Goal: Information Seeking & Learning: Understand process/instructions

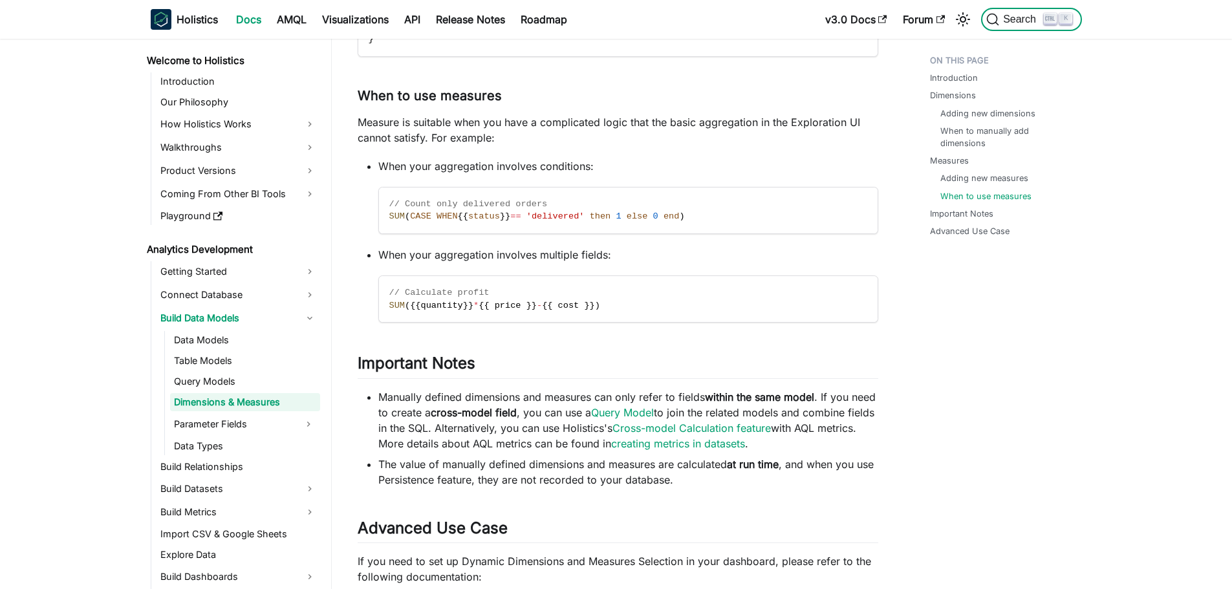
click at [1022, 14] on span "Search" at bounding box center [1021, 20] width 45 height 12
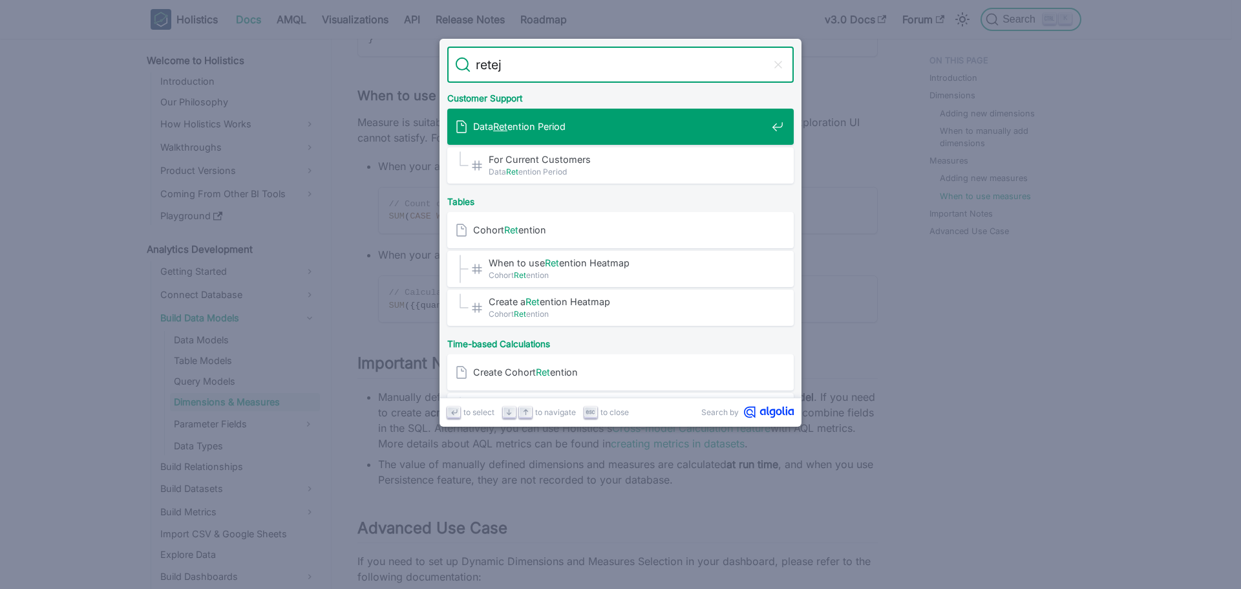
type input "retejt"
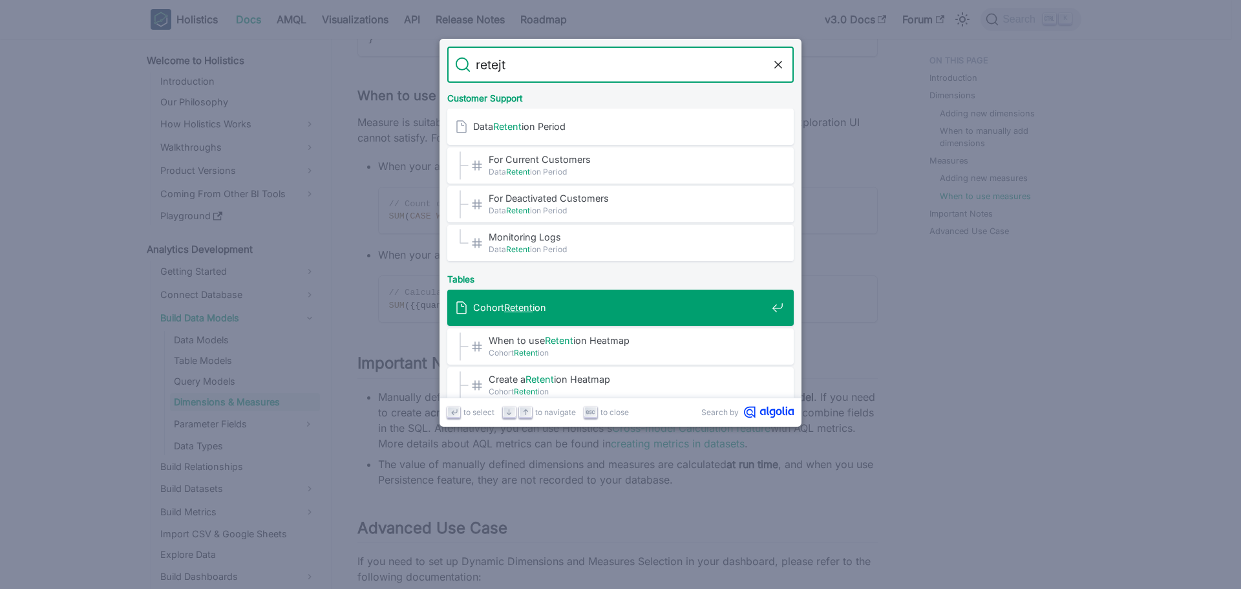
click at [515, 308] on mark "Retent" at bounding box center [518, 307] width 28 height 11
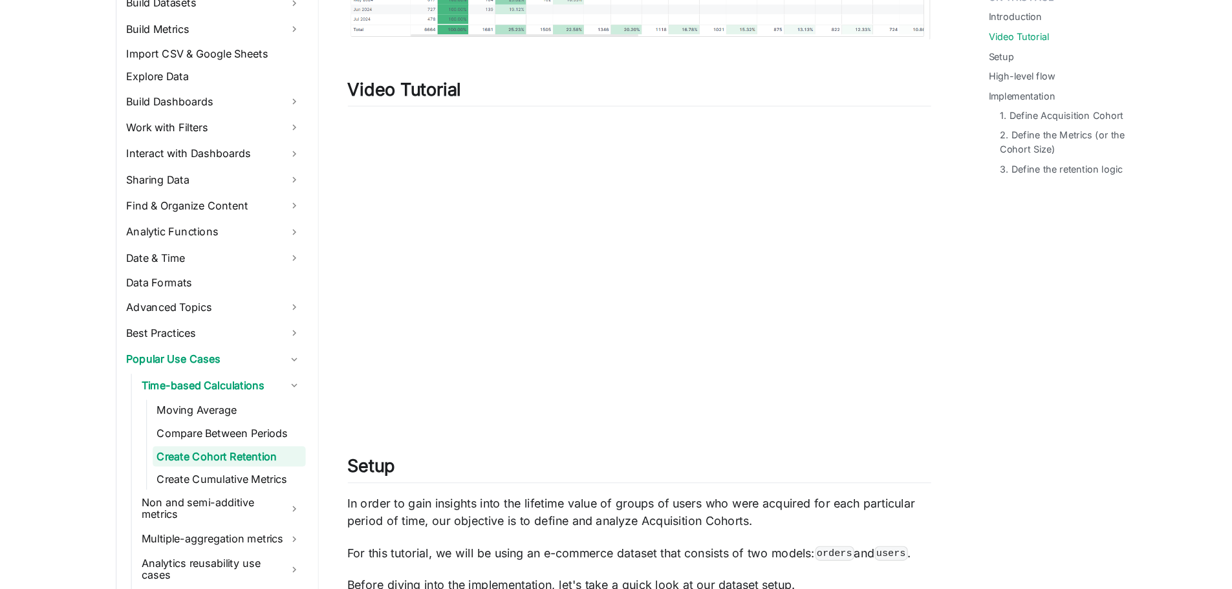
scroll to position [530, 0]
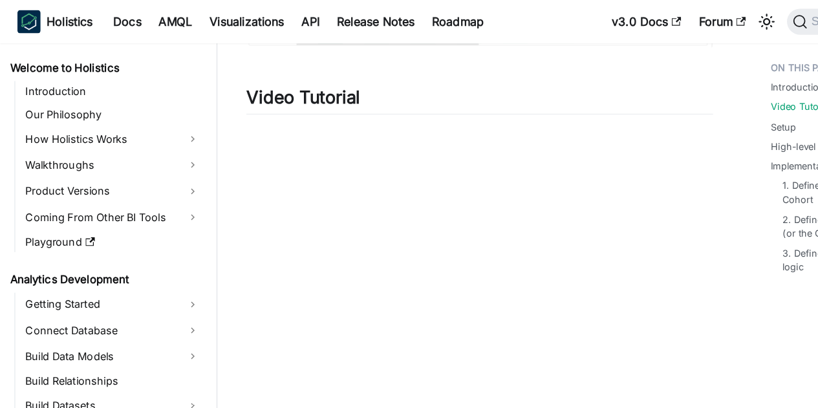
scroll to position [297, 0]
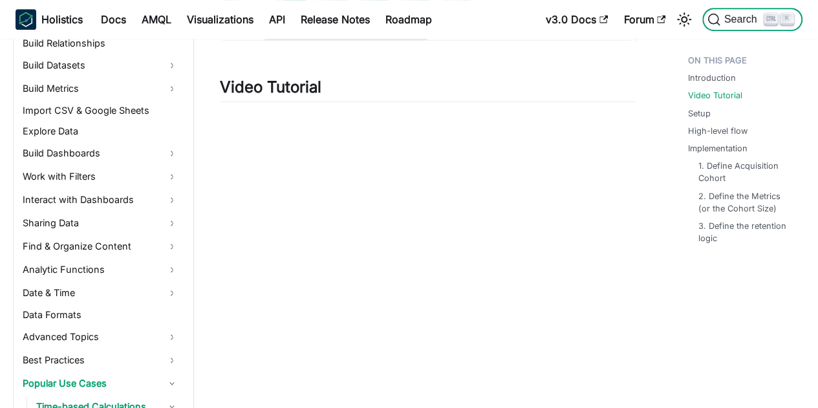
click at [727, 23] on span "Search" at bounding box center [742, 20] width 45 height 12
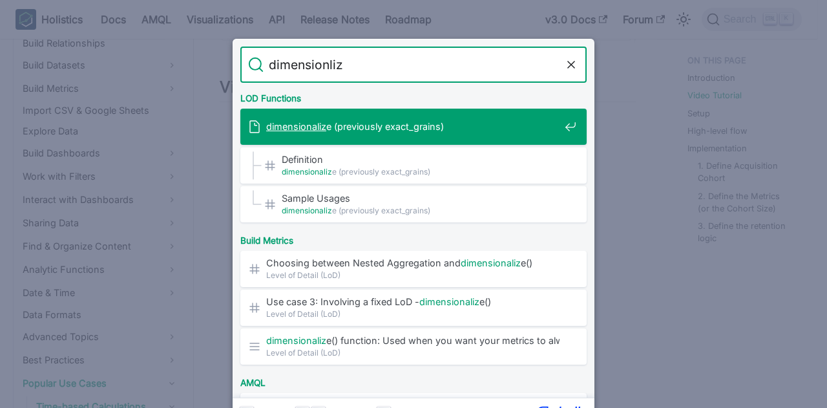
type input "dimensionlize"
click at [431, 129] on span "dimensionalize (previously exact_grains)" at bounding box center [413, 126] width 294 height 12
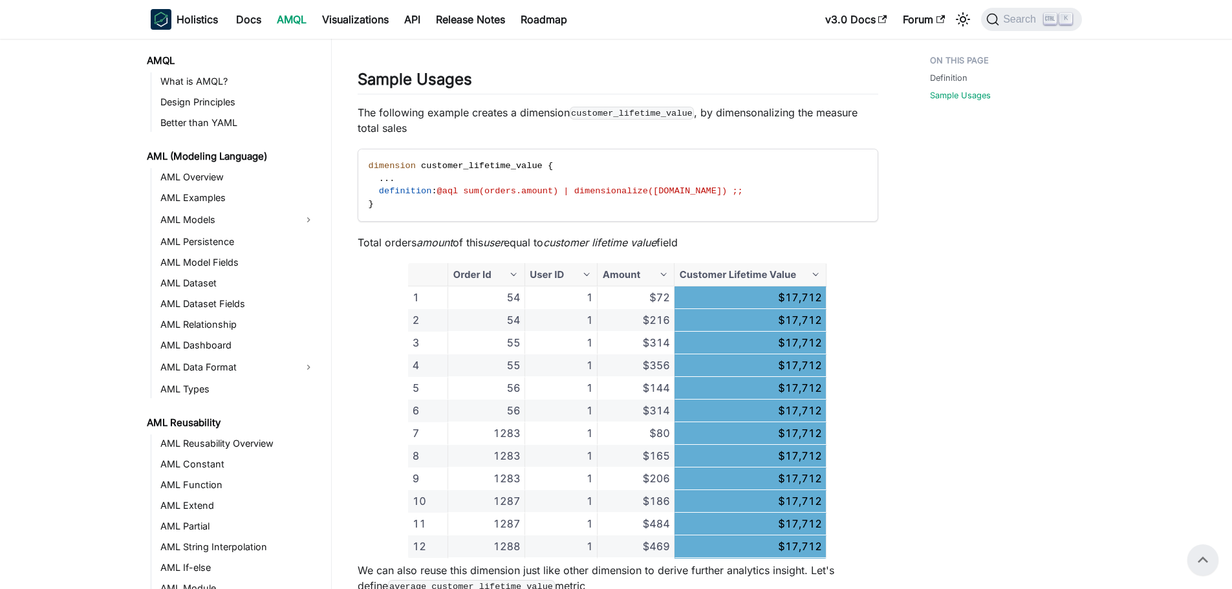
scroll to position [711, 0]
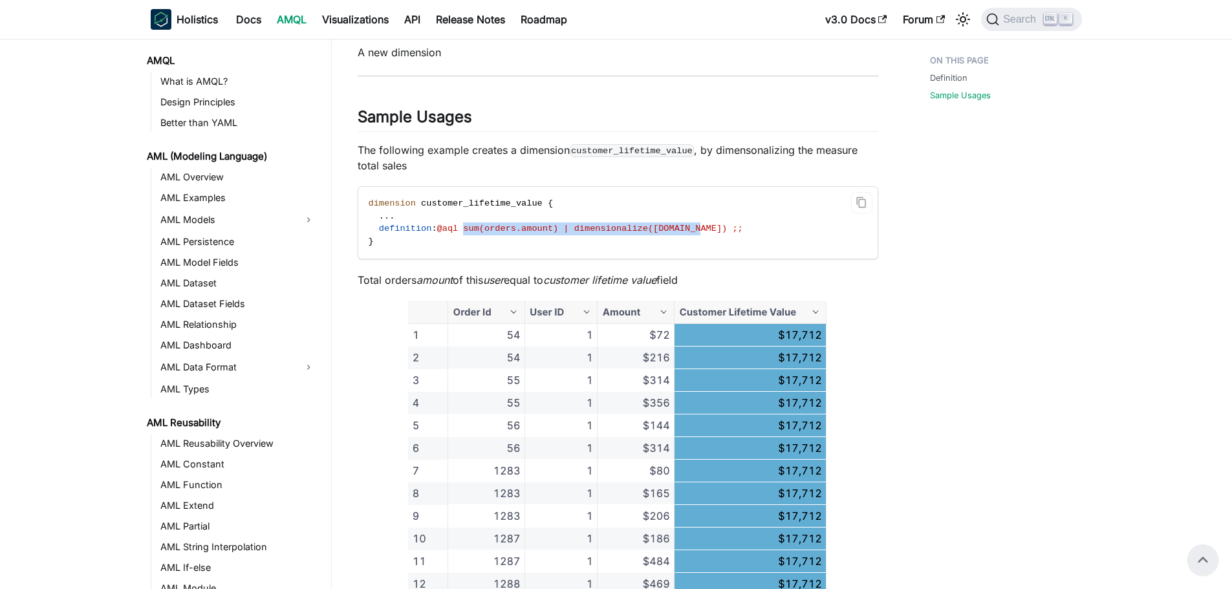
drag, startPoint x: 678, startPoint y: 228, endPoint x: 458, endPoint y: 224, distance: 219.2
click at [458, 224] on span "@aql sum(orders.amount) | dimensionalize(users.id) ;;" at bounding box center [590, 229] width 306 height 10
click at [639, 233] on span "@aql sum(orders.amount) | dimensionalize(users.id) ;;" at bounding box center [590, 229] width 306 height 10
click at [603, 230] on span "@aql sum(orders.amount) | dimensionalize(users.id) ;;" at bounding box center [590, 229] width 306 height 10
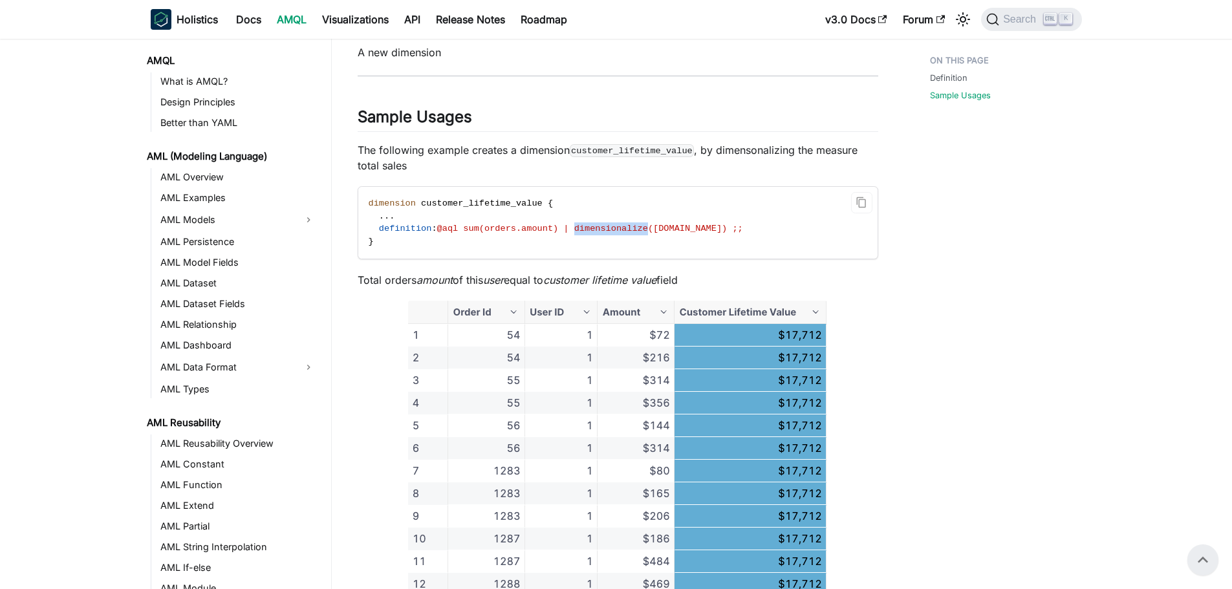
copy span "dimensionalize"
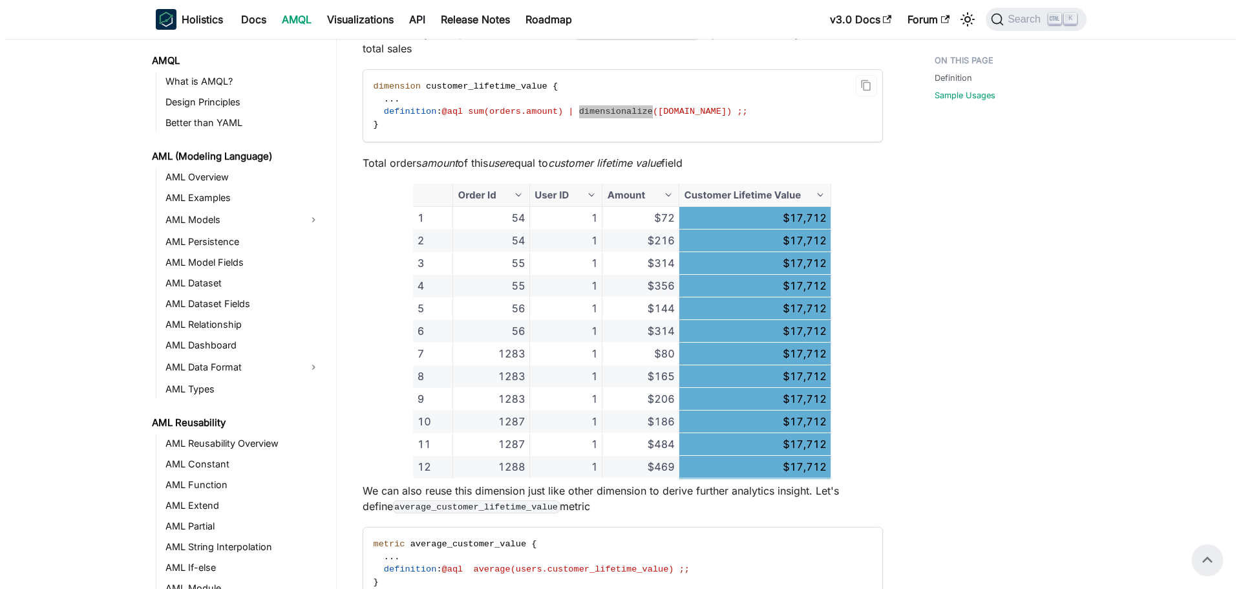
scroll to position [805, 0]
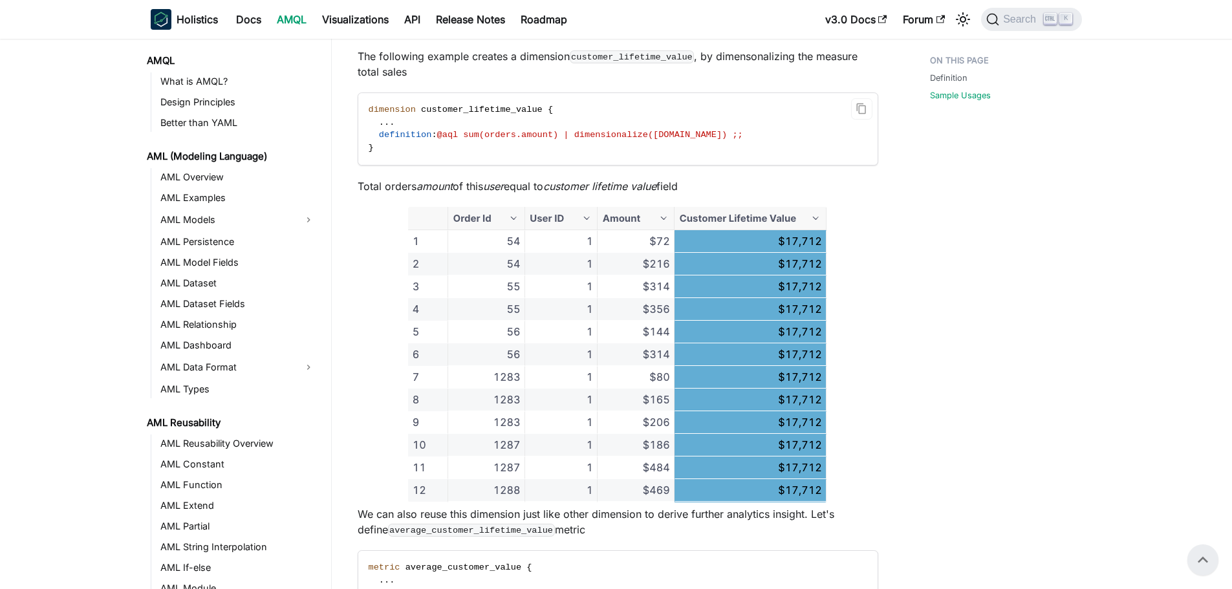
click at [602, 143] on code "dimension customer_lifetime_value { . . . definition : @aql sum(orders.amount) …" at bounding box center [616, 129] width 517 height 72
click at [601, 127] on code "dimension customer_lifetime_value { . . . definition : @aql sum(orders.amount) …" at bounding box center [616, 129] width 517 height 72
click at [600, 133] on span "@aql sum(orders.amount) | dimensionalize(users.id) ;;" at bounding box center [590, 135] width 306 height 10
copy span "dimensionalize"
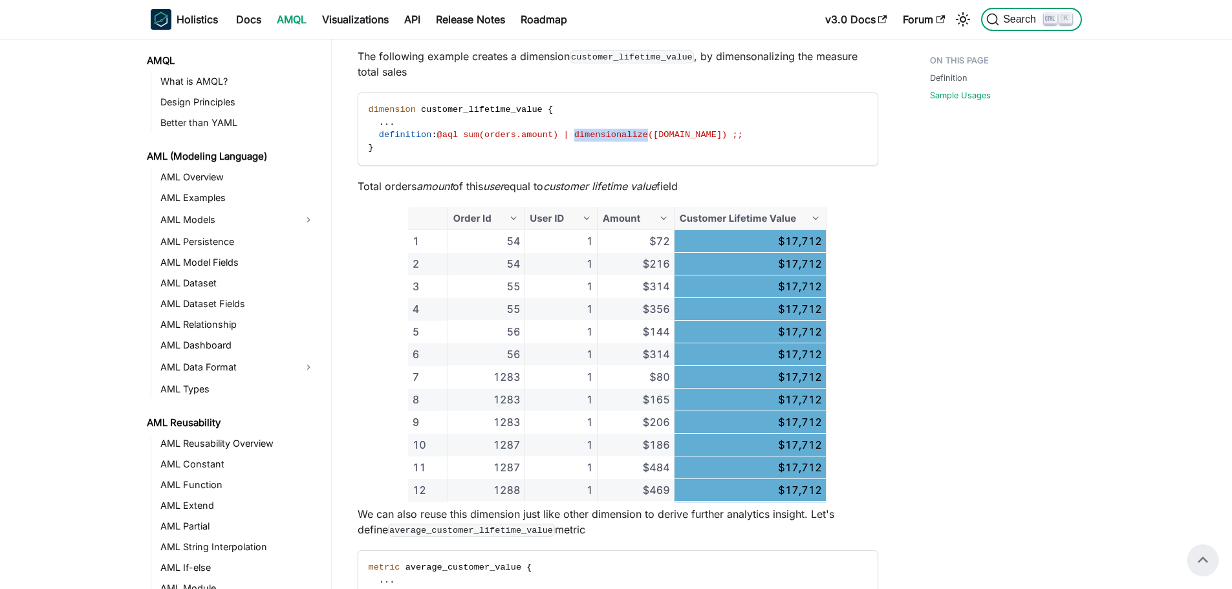
click at [817, 15] on span "Search" at bounding box center [1021, 20] width 45 height 12
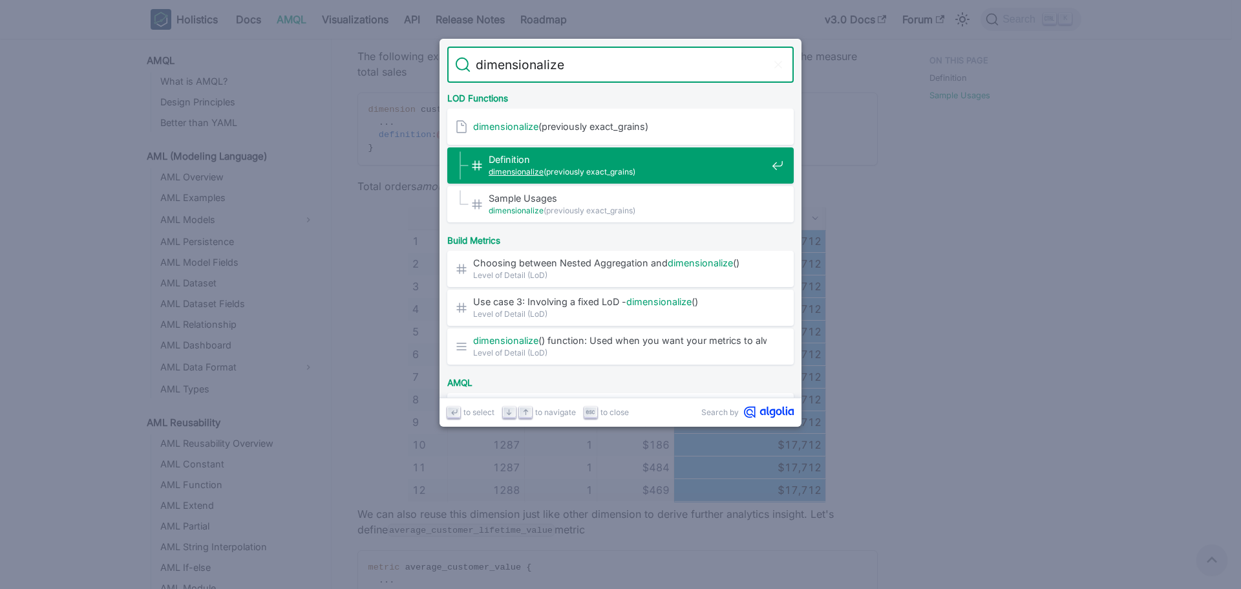
click at [718, 164] on span "Definition​" at bounding box center [628, 159] width 278 height 12
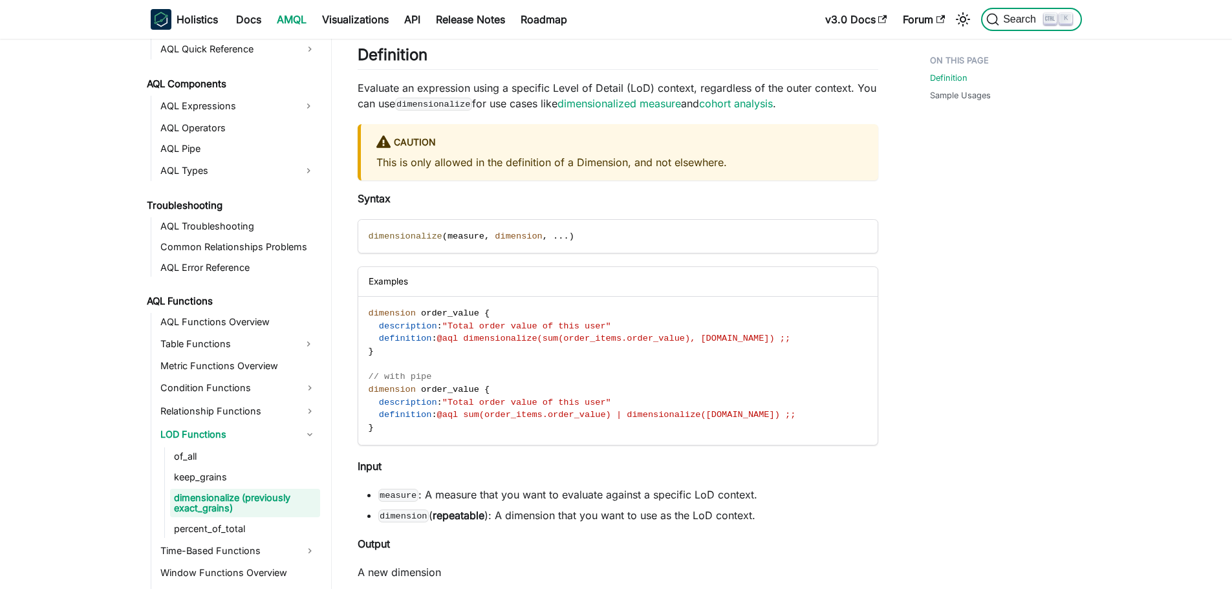
scroll to position [721, 0]
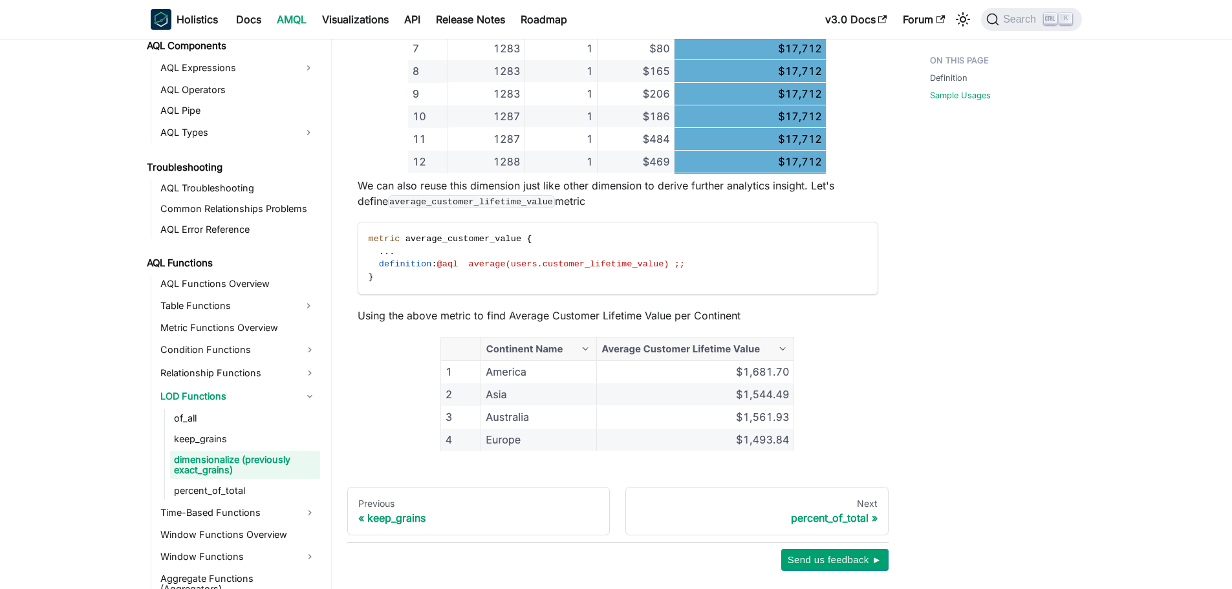
scroll to position [1193, 0]
